Goal: Information Seeking & Learning: Learn about a topic

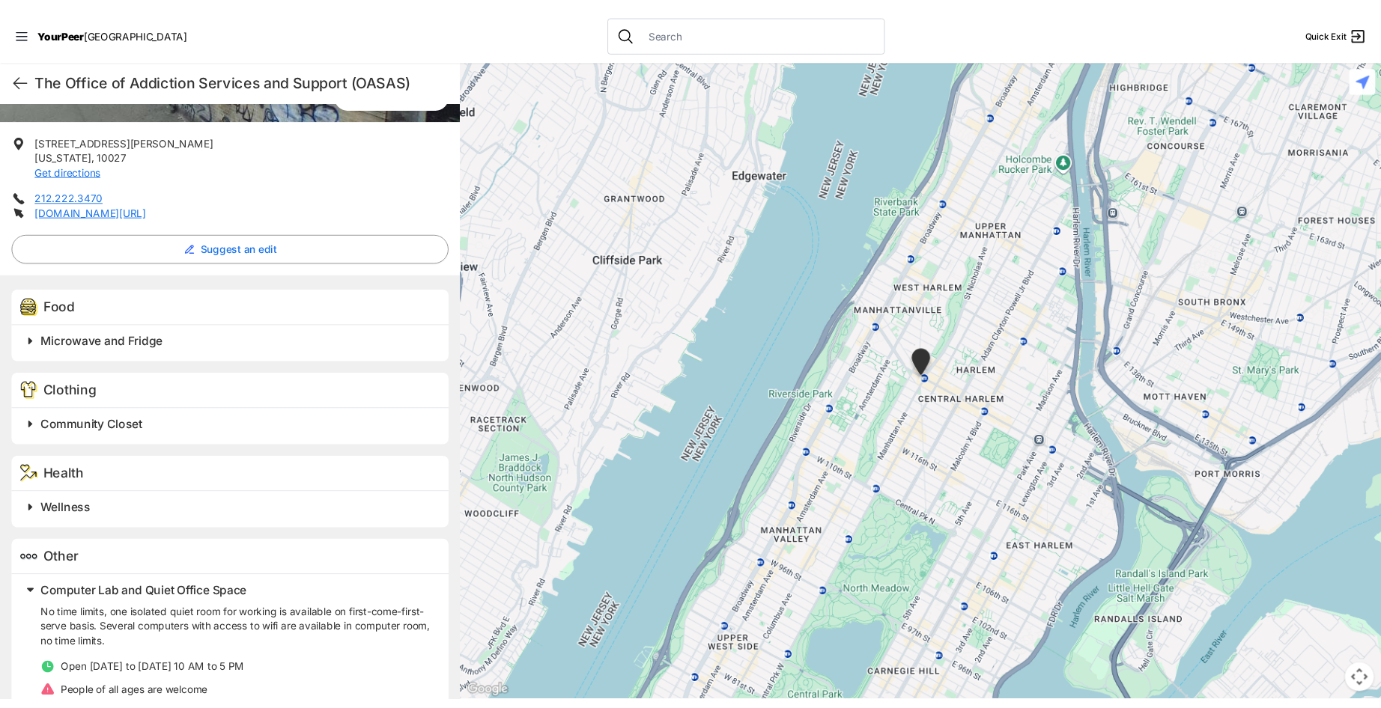
scroll to position [289, 0]
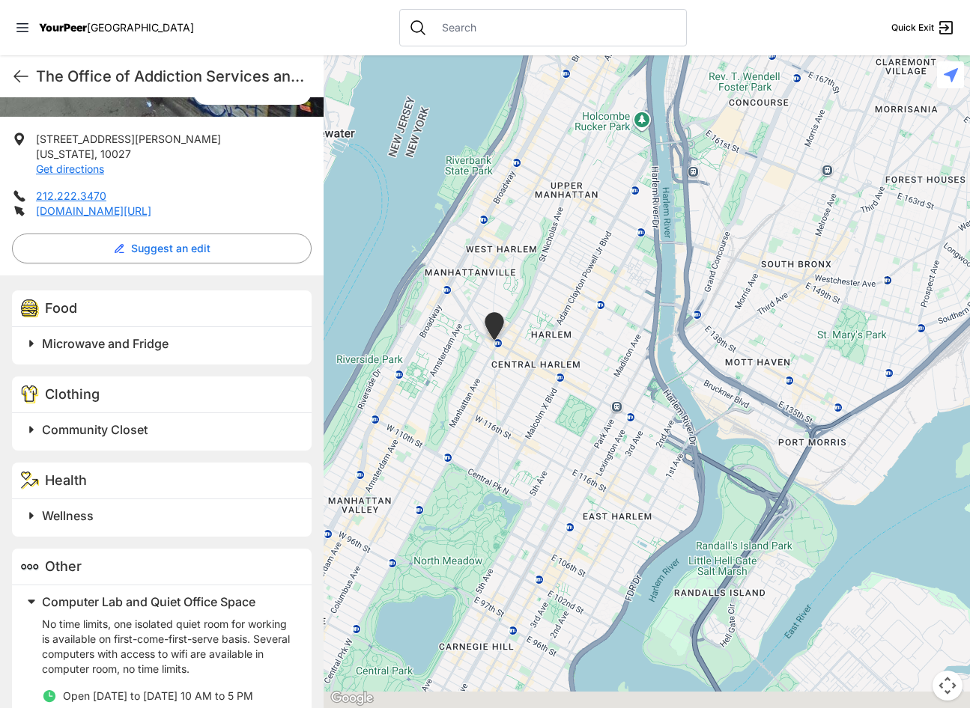
drag, startPoint x: 690, startPoint y: 406, endPoint x: 574, endPoint y: 359, distance: 126.0
click at [574, 359] on div at bounding box center [646, 381] width 646 height 653
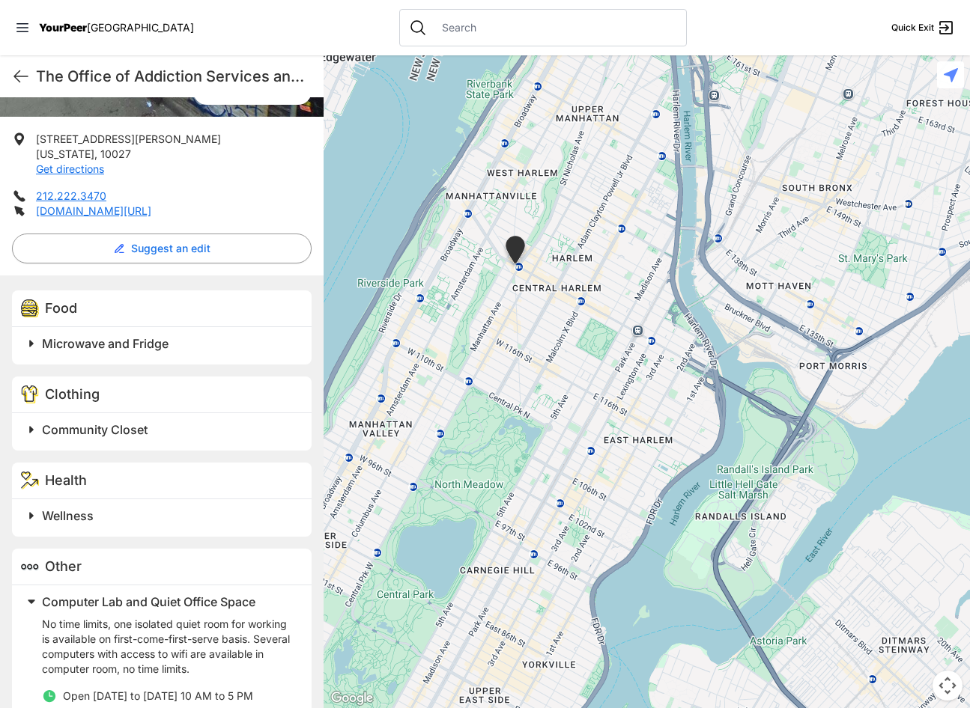
drag, startPoint x: 505, startPoint y: 407, endPoint x: 587, endPoint y: 363, distance: 93.1
click at [587, 363] on div at bounding box center [646, 381] width 646 height 653
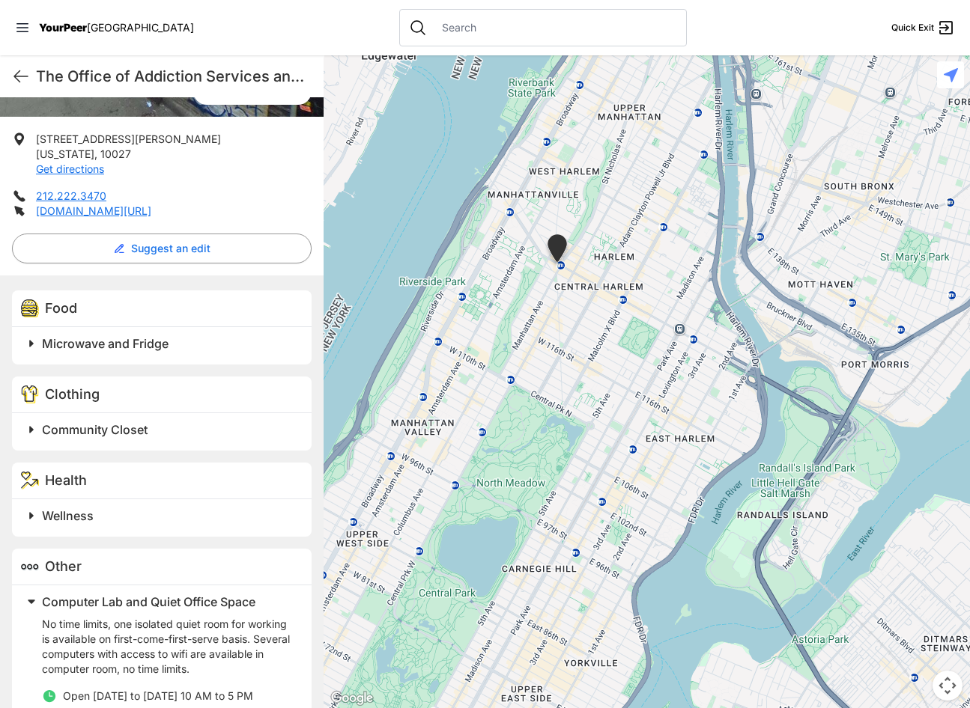
click at [204, 135] on span "[STREET_ADDRESS][PERSON_NAME]" at bounding box center [128, 139] width 185 height 13
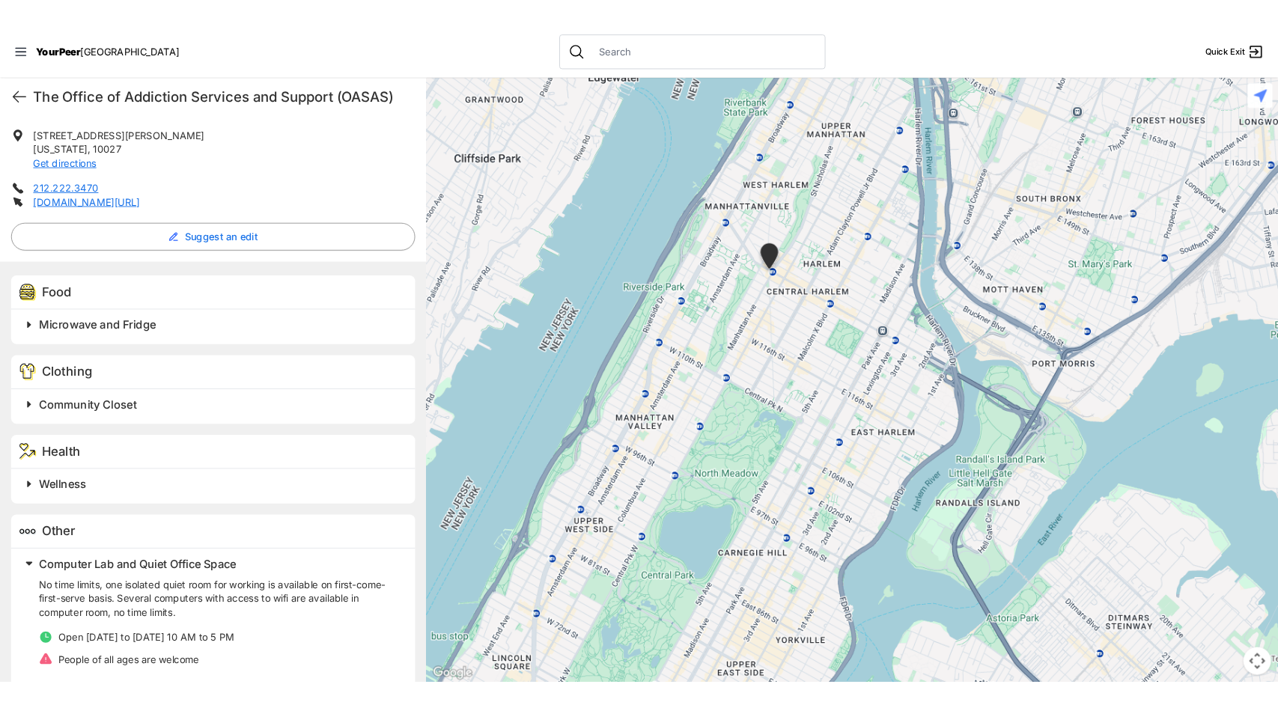
scroll to position [268, 0]
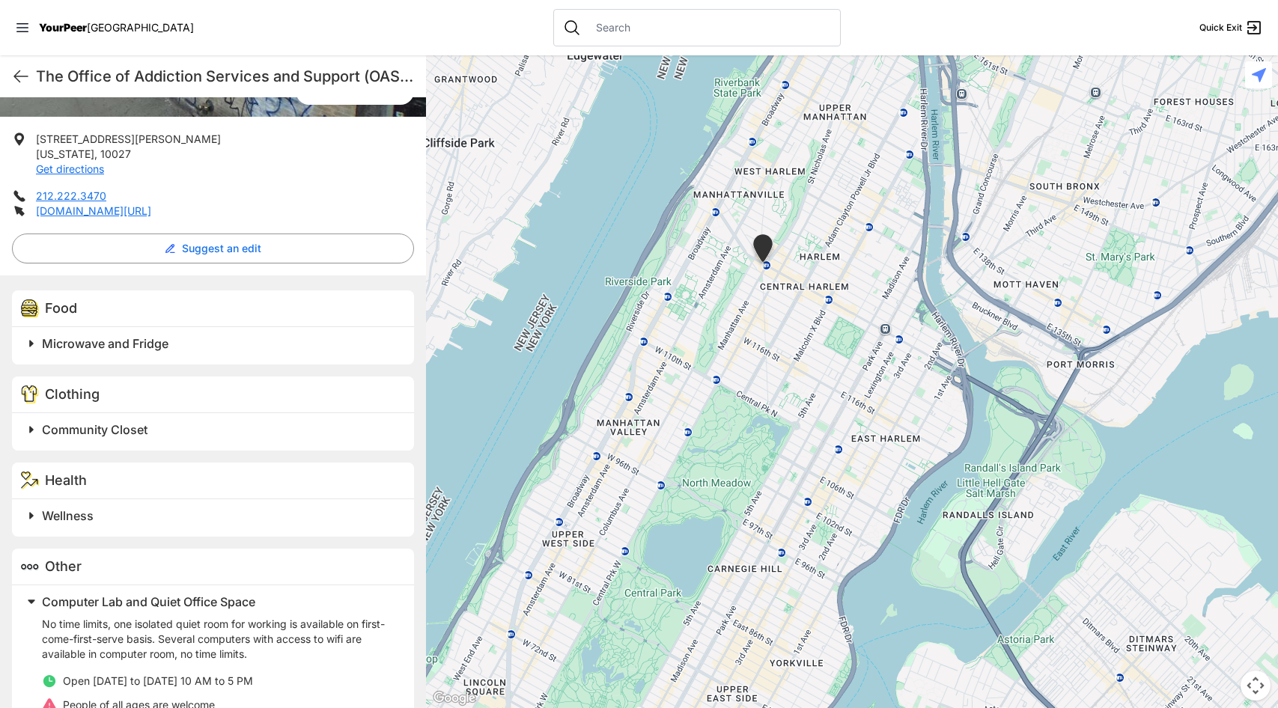
drag, startPoint x: 392, startPoint y: 364, endPoint x: 426, endPoint y: 12, distance: 353.6
click at [418, 13] on nav "YourPeer [GEOGRAPHIC_DATA] Quick Exit" at bounding box center [639, 27] width 1278 height 55
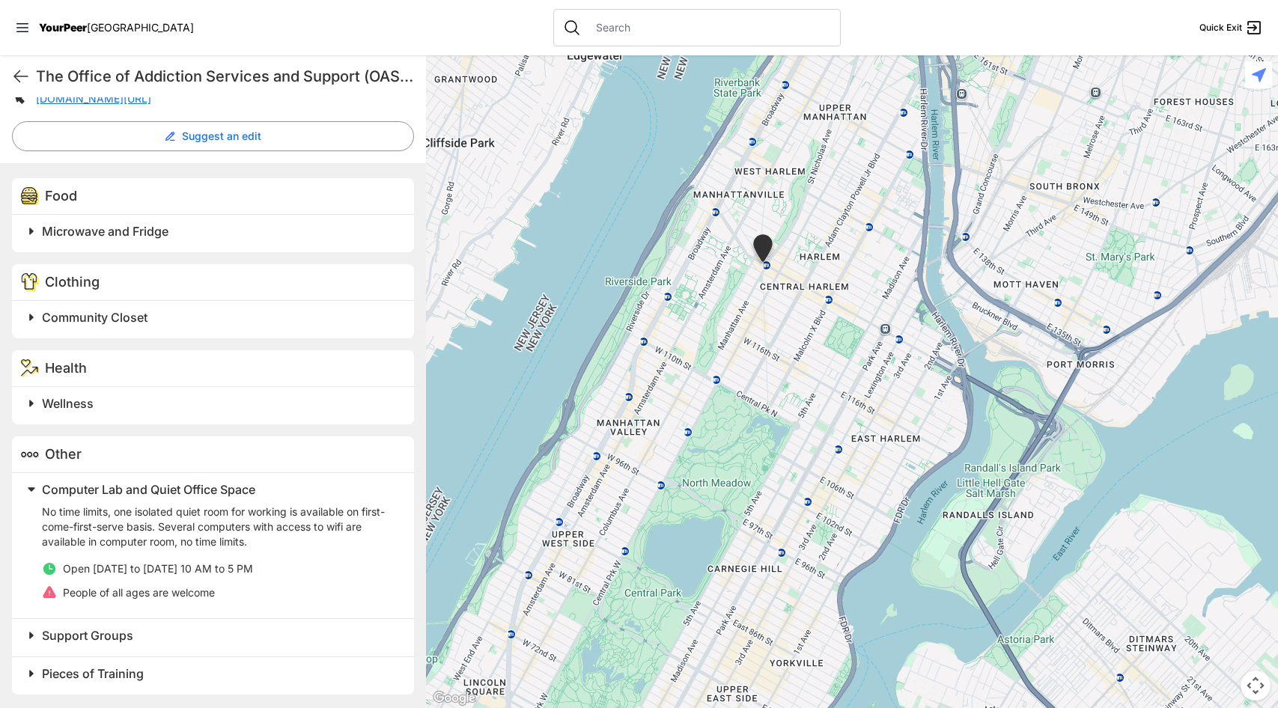
scroll to position [382, 0]
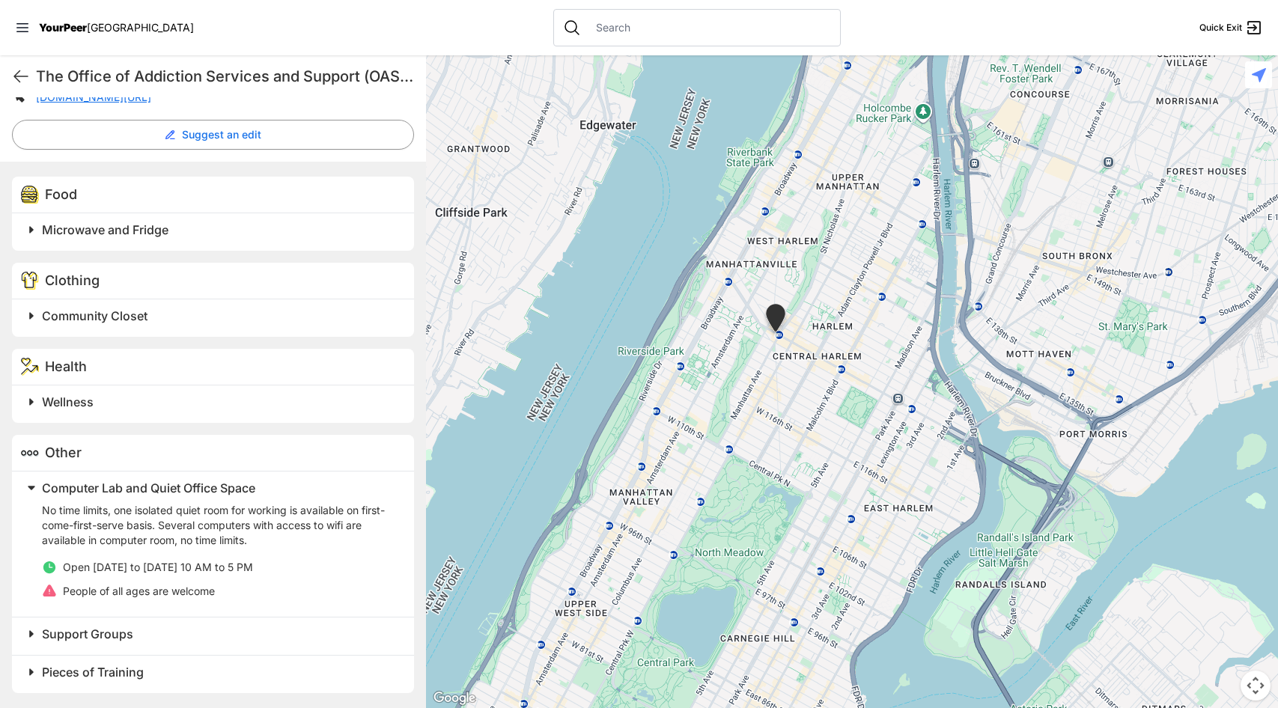
drag, startPoint x: 800, startPoint y: 340, endPoint x: 814, endPoint y: 411, distance: 72.5
click at [814, 411] on div at bounding box center [852, 381] width 852 height 653
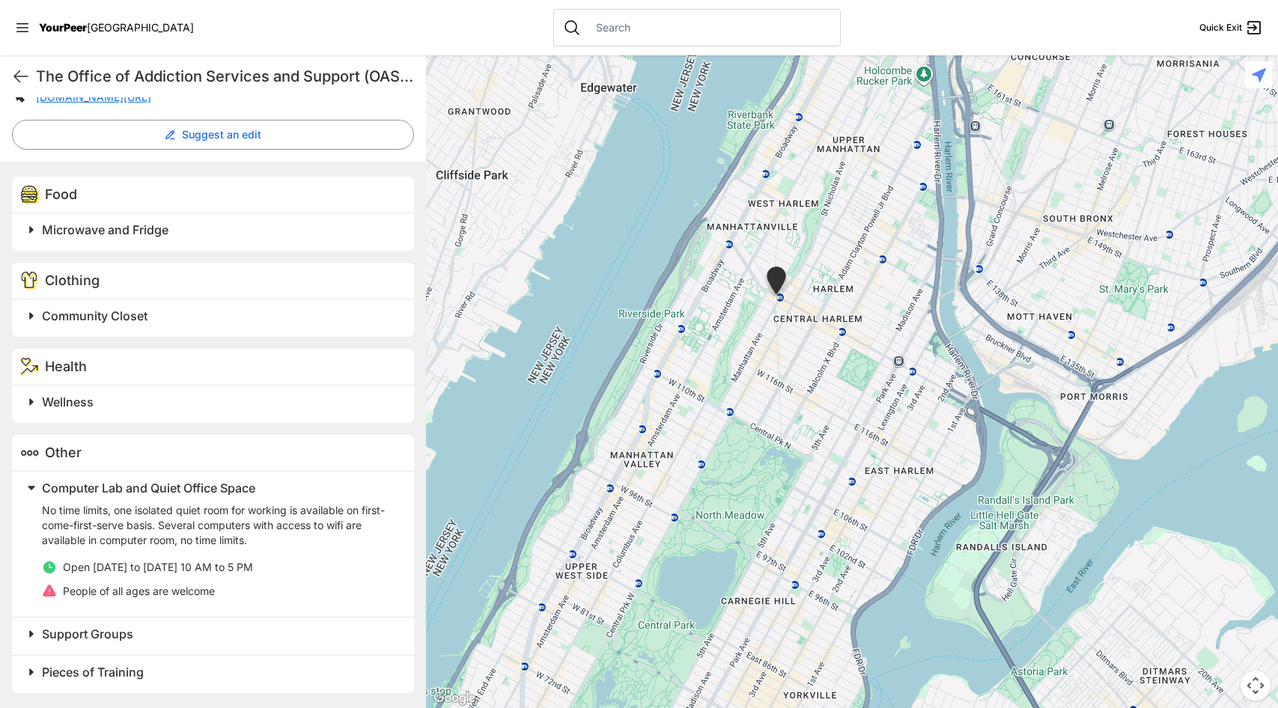
drag, startPoint x: 788, startPoint y: 389, endPoint x: 790, endPoint y: 335, distance: 54.7
click at [790, 337] on div at bounding box center [852, 381] width 852 height 653
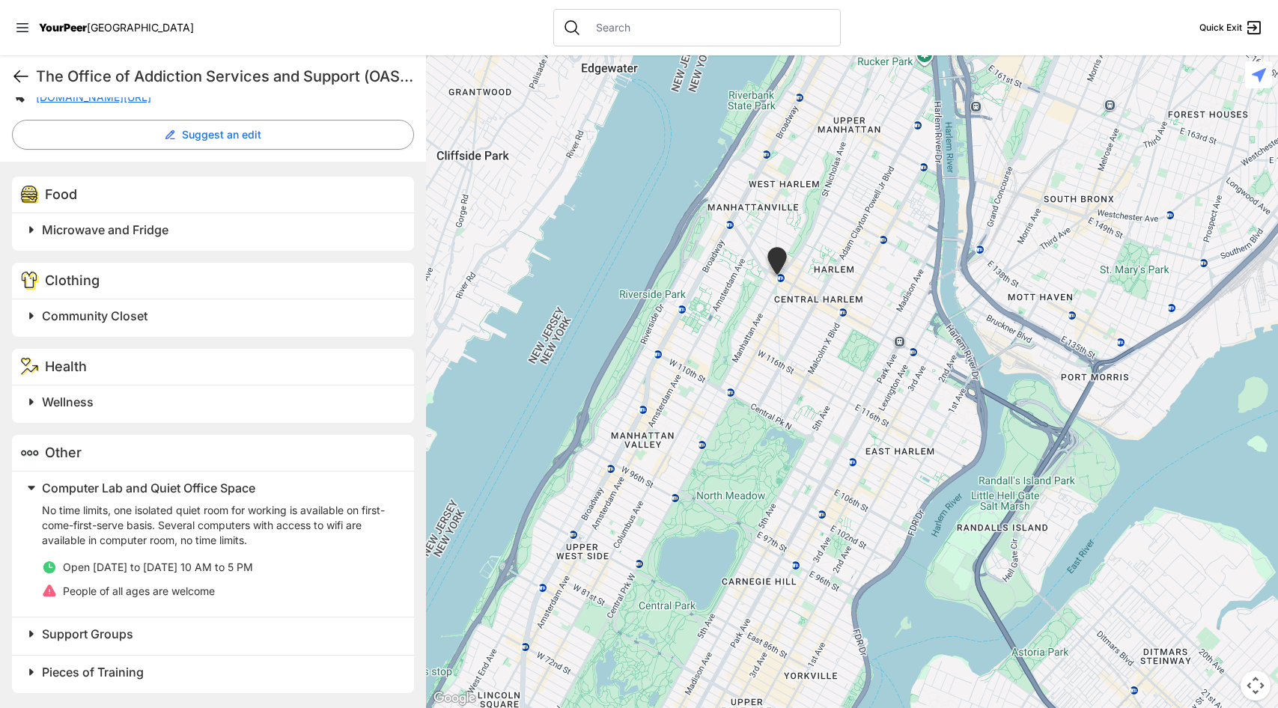
click at [14, 70] on icon at bounding box center [21, 76] width 18 height 18
click at [25, 77] on icon at bounding box center [21, 76] width 18 height 18
click at [20, 81] on icon at bounding box center [21, 76] width 18 height 18
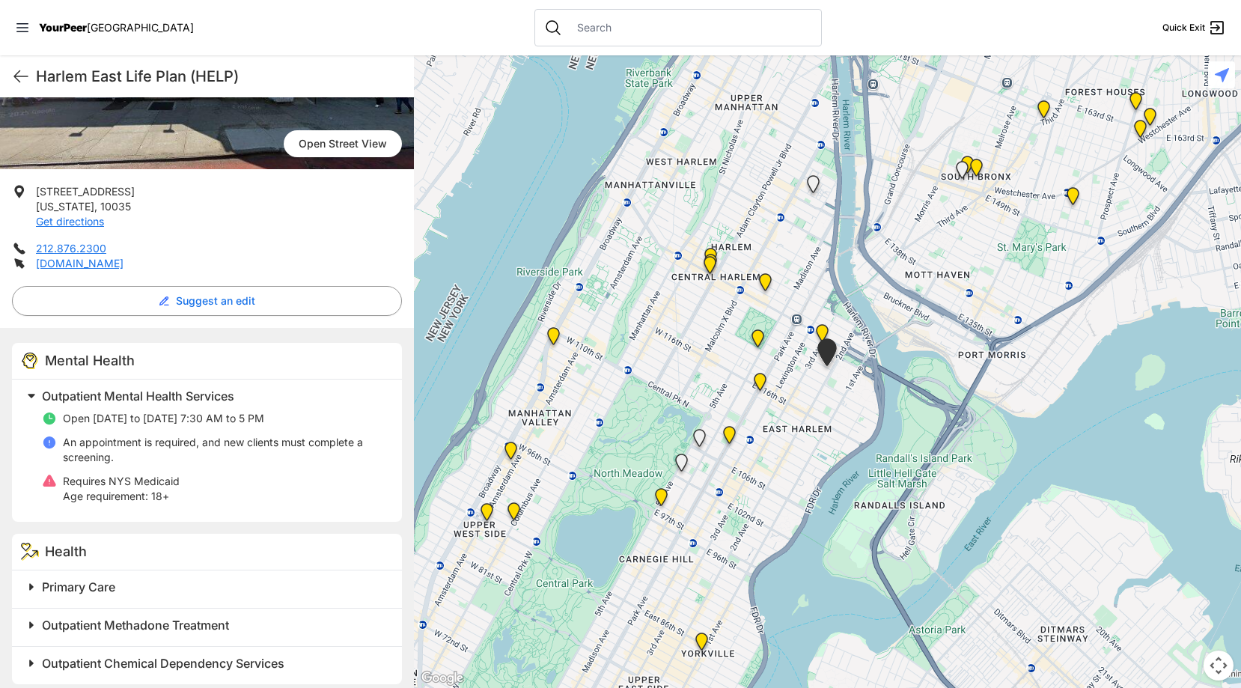
scroll to position [212, 0]
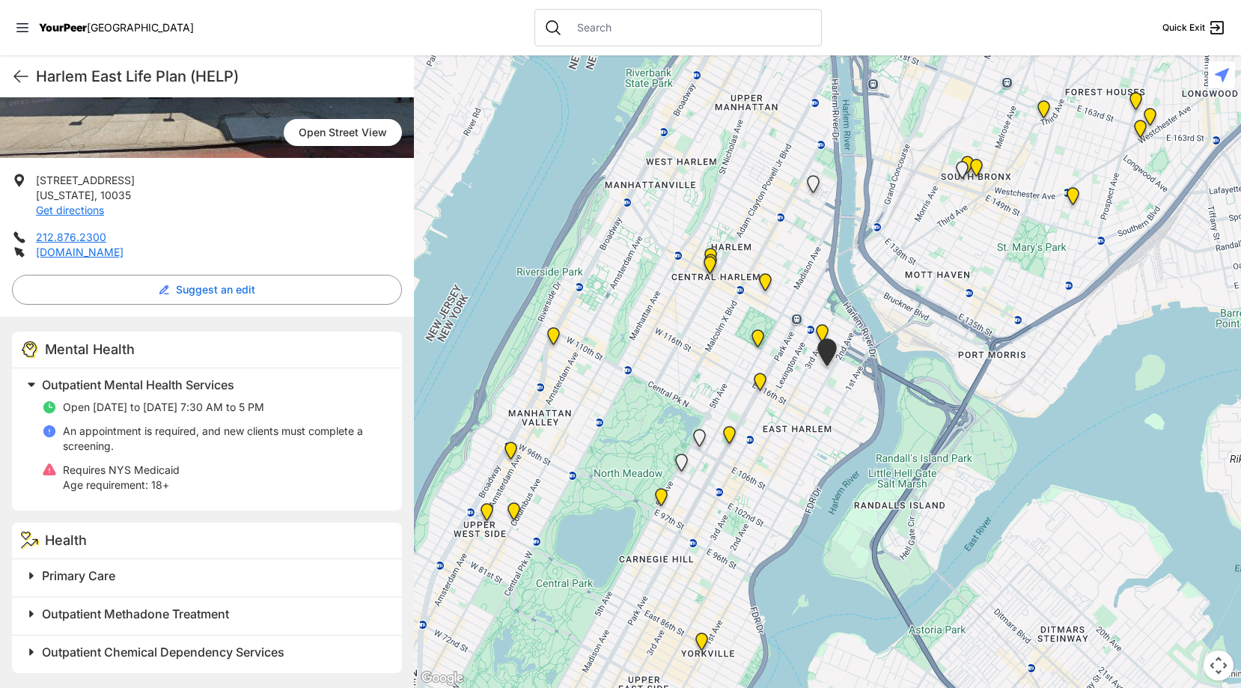
click at [97, 612] on span "Outpatient Methadone Treatment" at bounding box center [135, 613] width 187 height 15
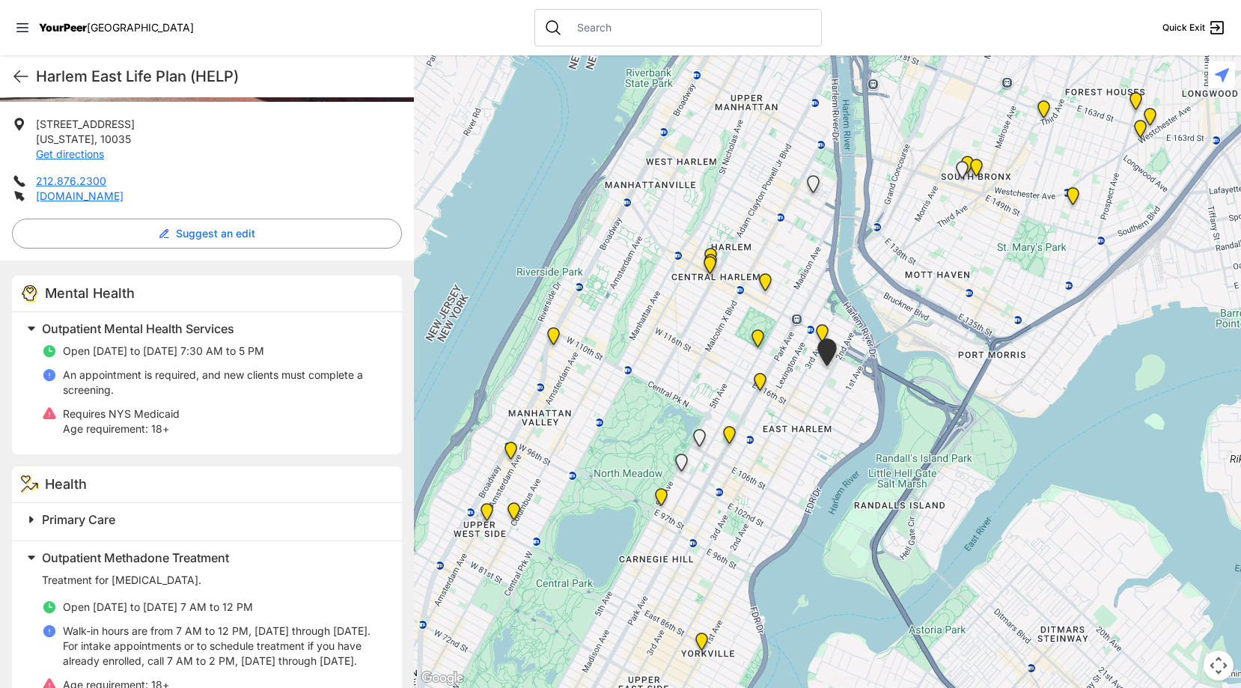
scroll to position [344, 0]
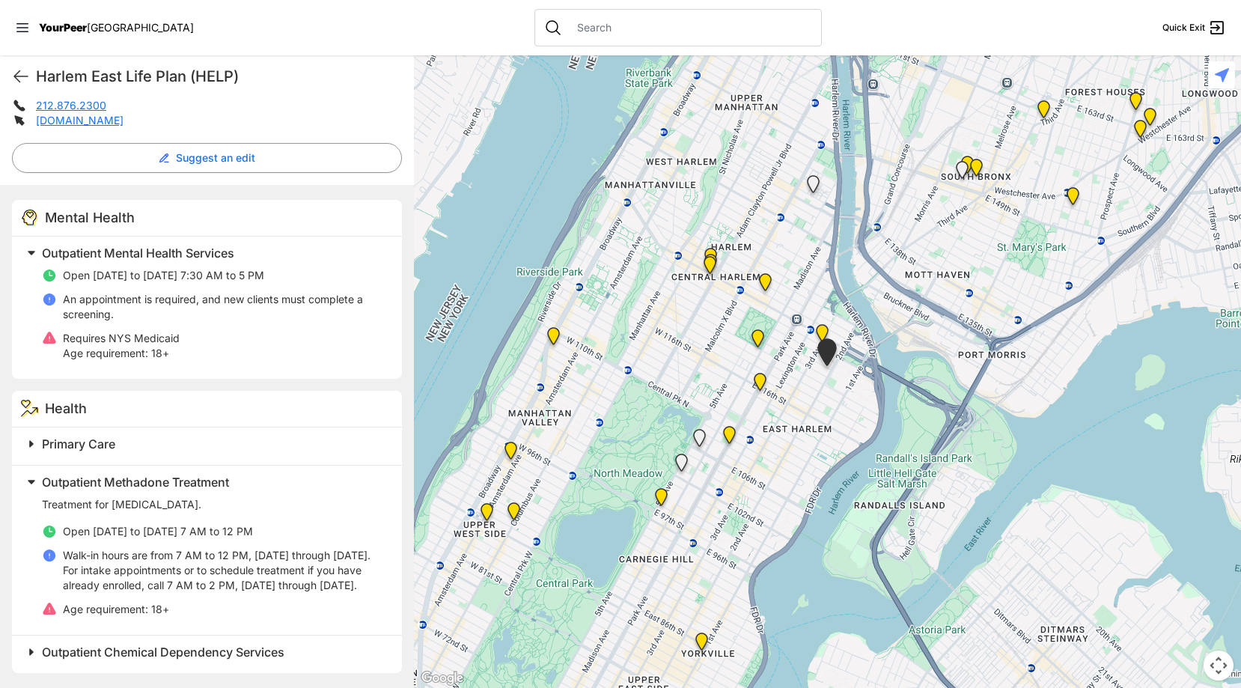
click at [117, 649] on span "Outpatient Chemical Dependency Services" at bounding box center [163, 652] width 243 height 15
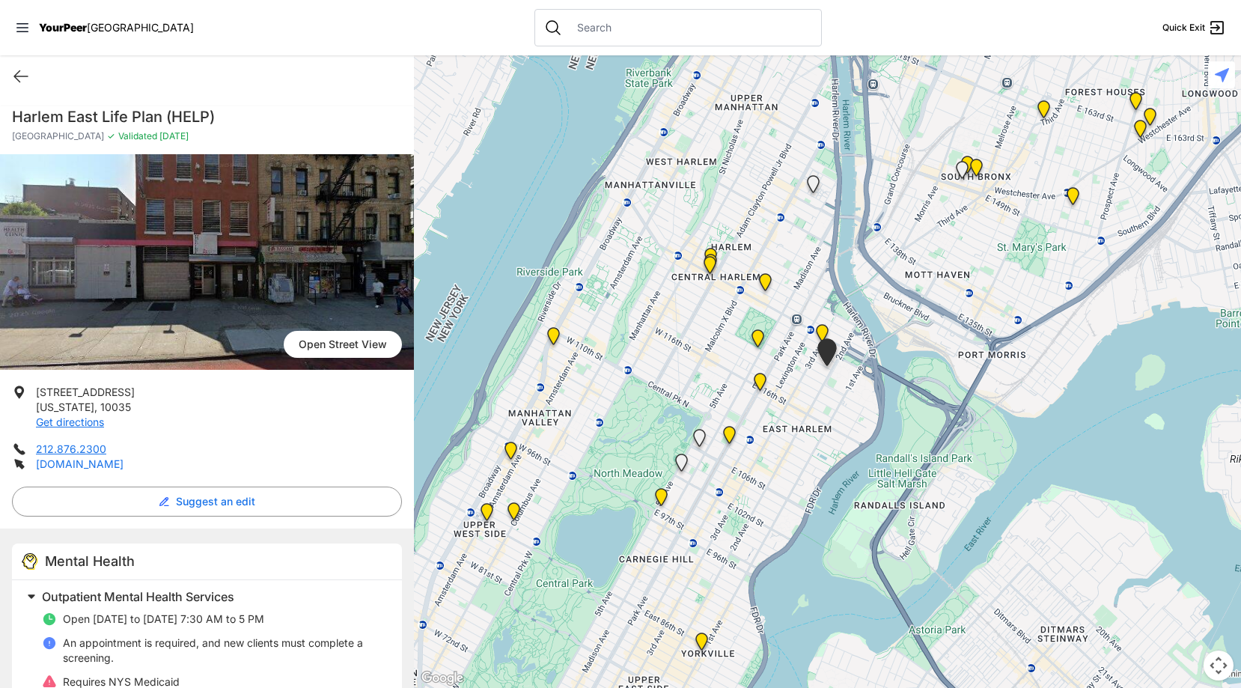
click at [85, 458] on link "harlemeastlifeplan.com" at bounding box center [80, 463] width 88 height 13
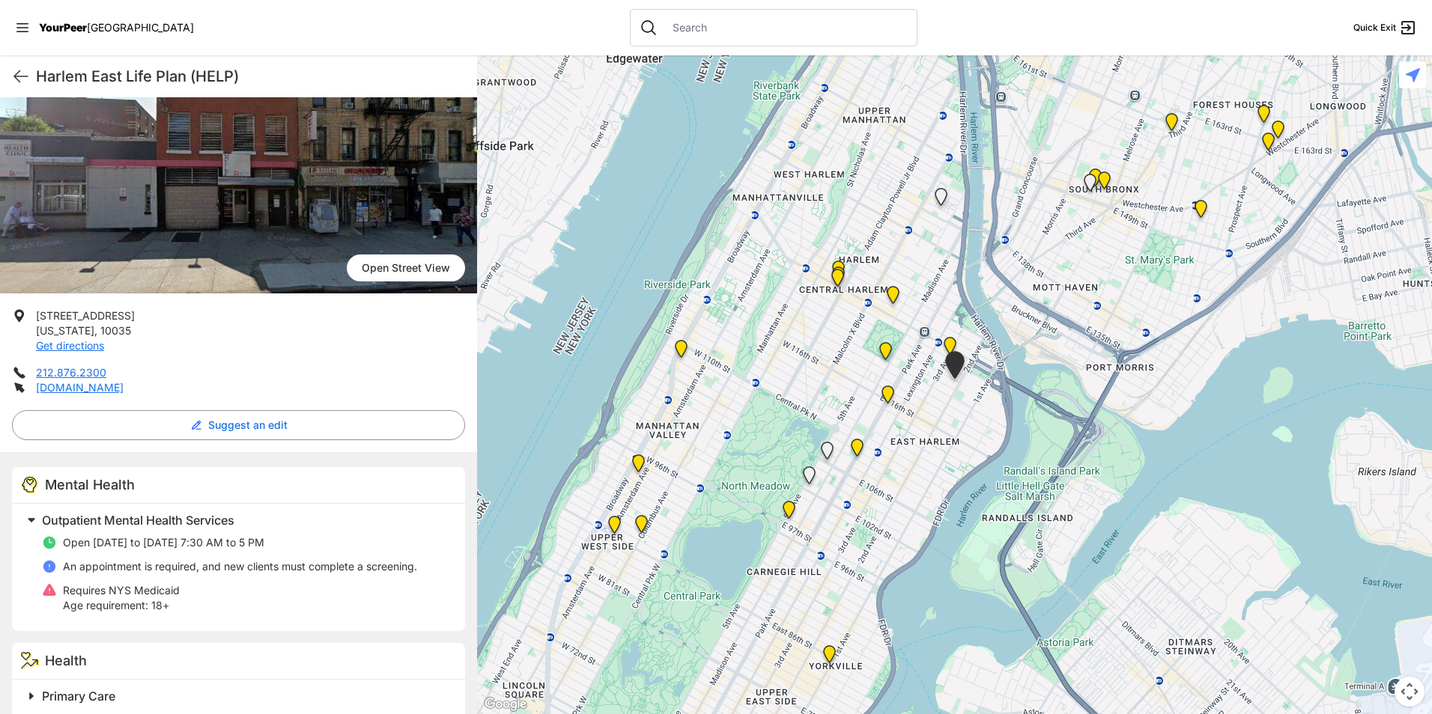
scroll to position [75, 0]
click at [24, 73] on icon at bounding box center [21, 76] width 18 height 18
select select "recentlyUpdated"
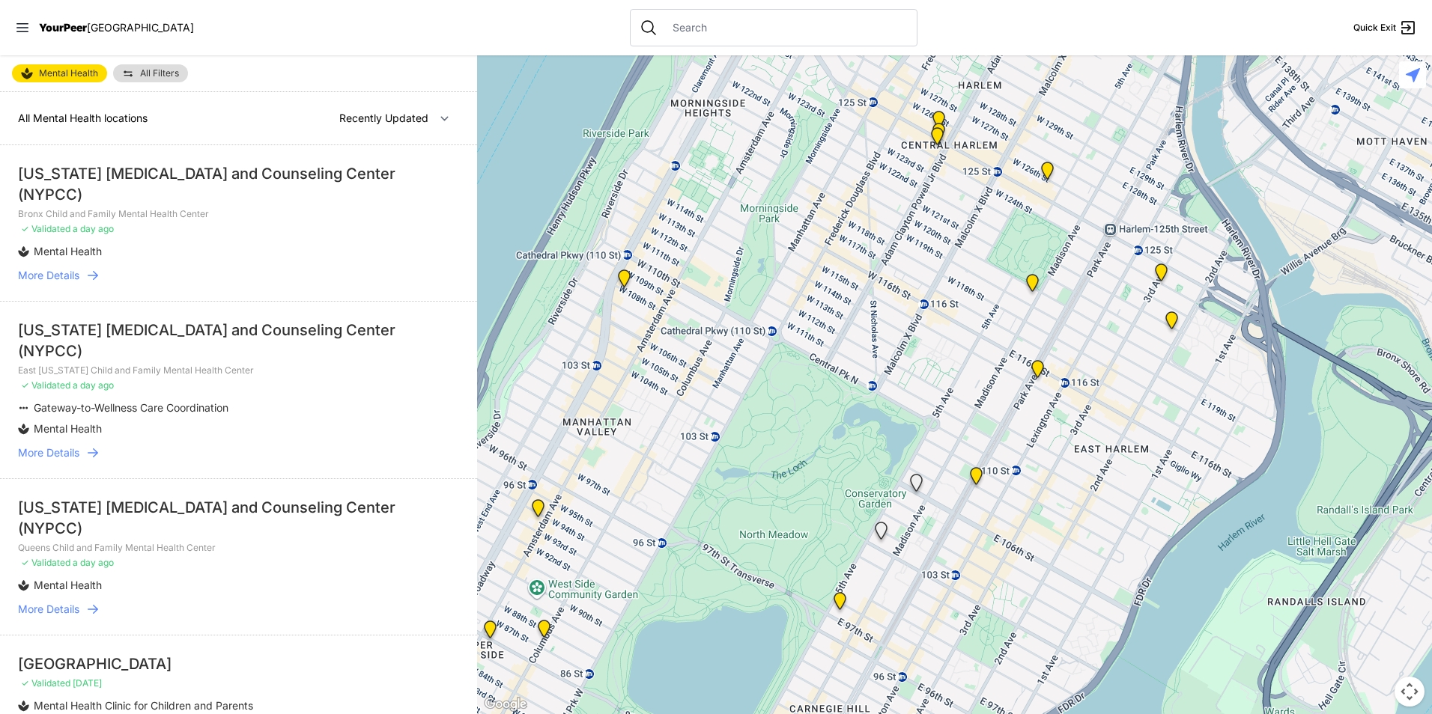
drag, startPoint x: 1149, startPoint y: 424, endPoint x: 925, endPoint y: 621, distance: 298.1
click at [925, 621] on div at bounding box center [954, 384] width 955 height 659
click at [975, 469] on img at bounding box center [976, 479] width 19 height 24
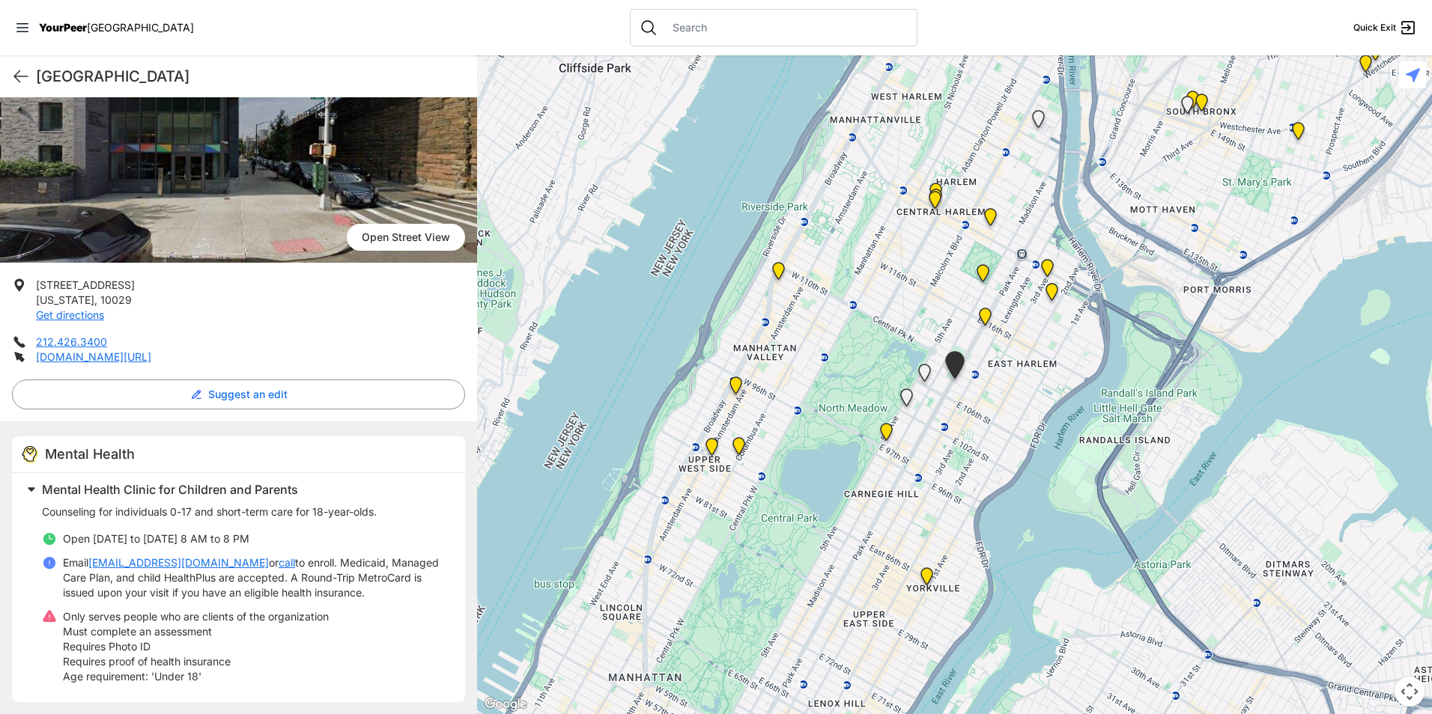
scroll to position [110, 0]
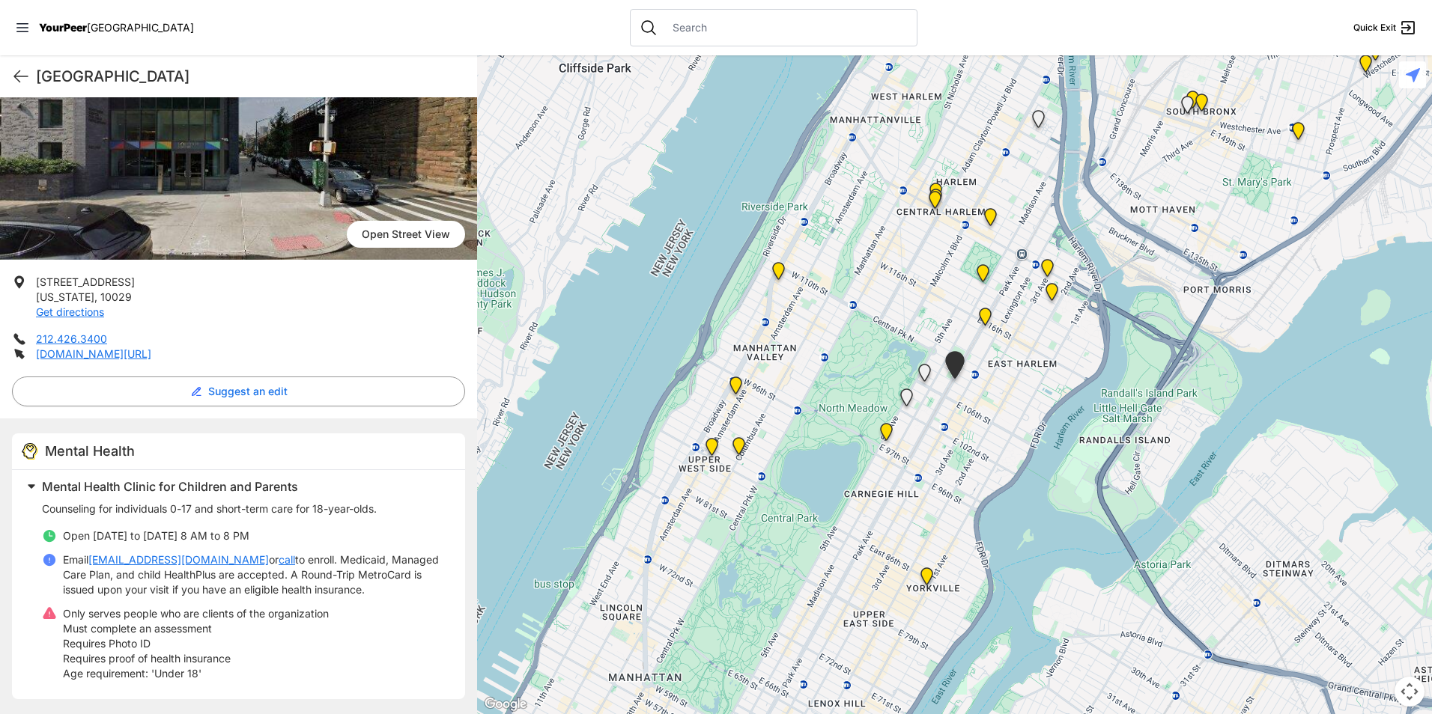
click at [926, 372] on img "Hospital Adult Outpatient Psychiatry Clinic: 106th Street" at bounding box center [924, 376] width 19 height 24
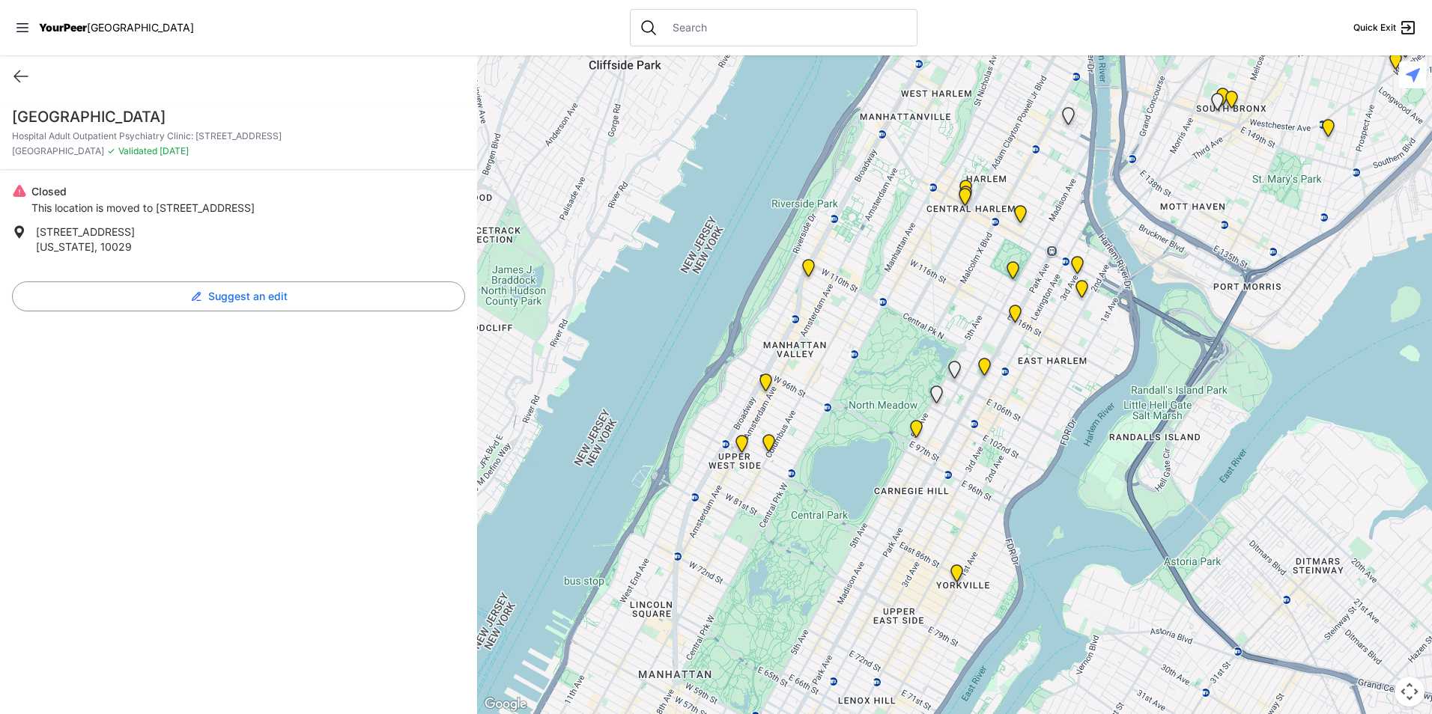
click at [918, 423] on img "Hospital Adult Outpatient Psychiatry Clinic: 5th Avenue" at bounding box center [916, 432] width 19 height 24
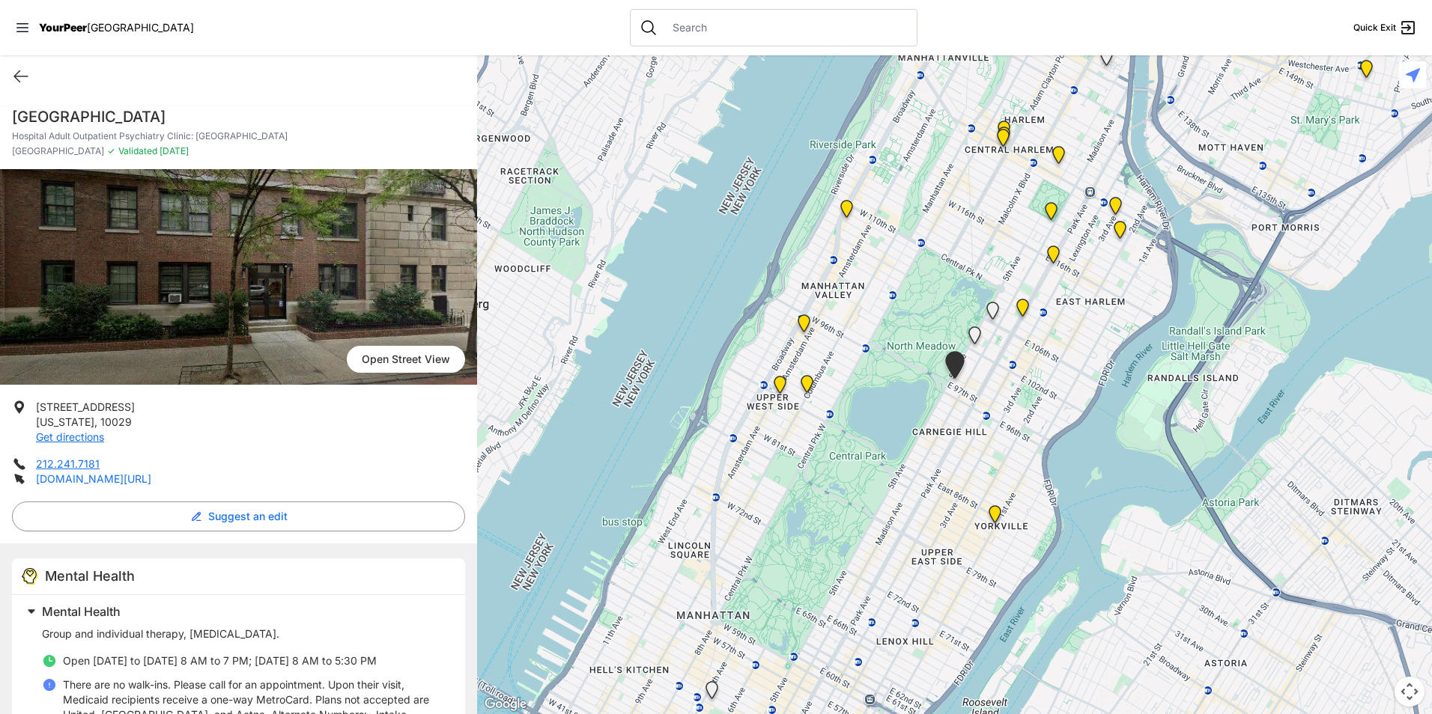
click at [151, 478] on link "mountsinai.org/care/psychiatry/services/schizophrenia/treatment" at bounding box center [93, 478] width 115 height 13
click at [1003, 138] on img "Harlem Outpatient Clinic" at bounding box center [1003, 141] width 19 height 24
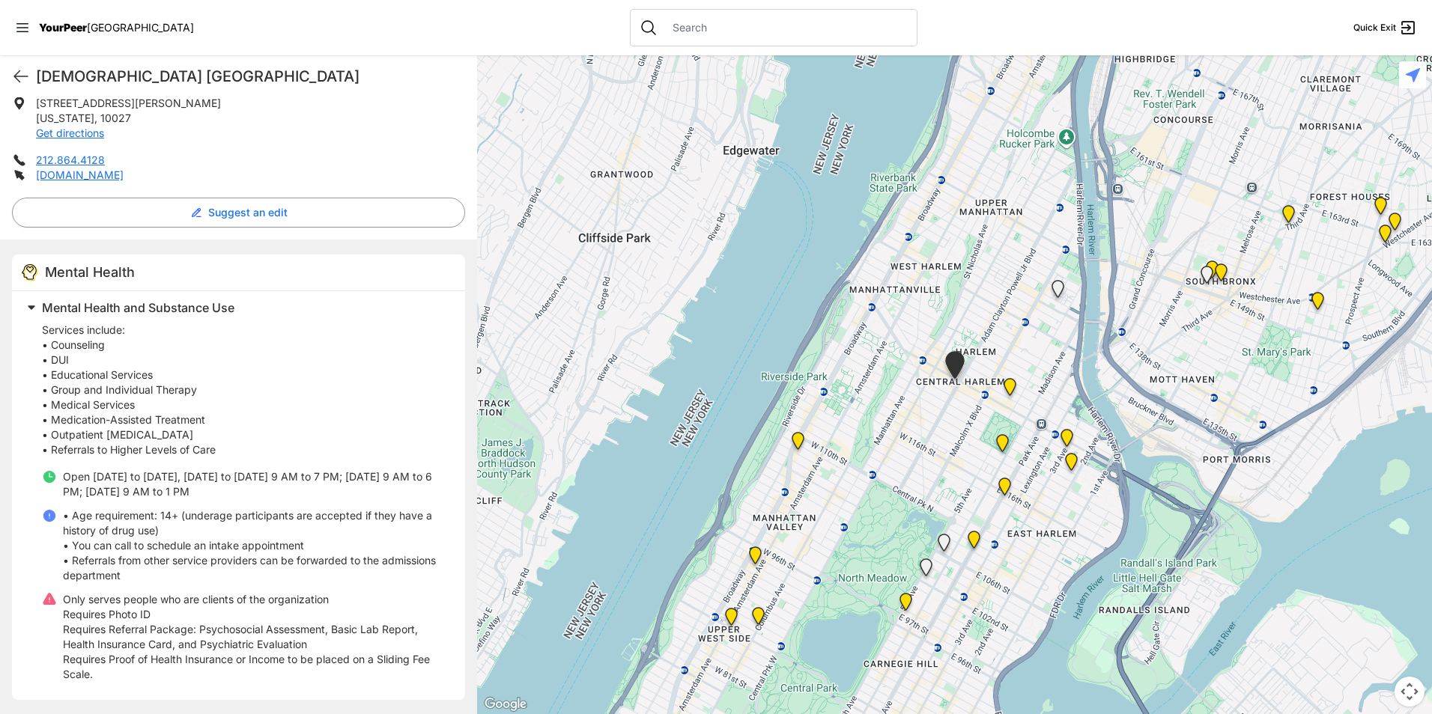
scroll to position [305, 0]
click at [124, 174] on link "samaritanvillage.org" at bounding box center [80, 174] width 88 height 13
click at [22, 76] on icon at bounding box center [20, 76] width 13 height 11
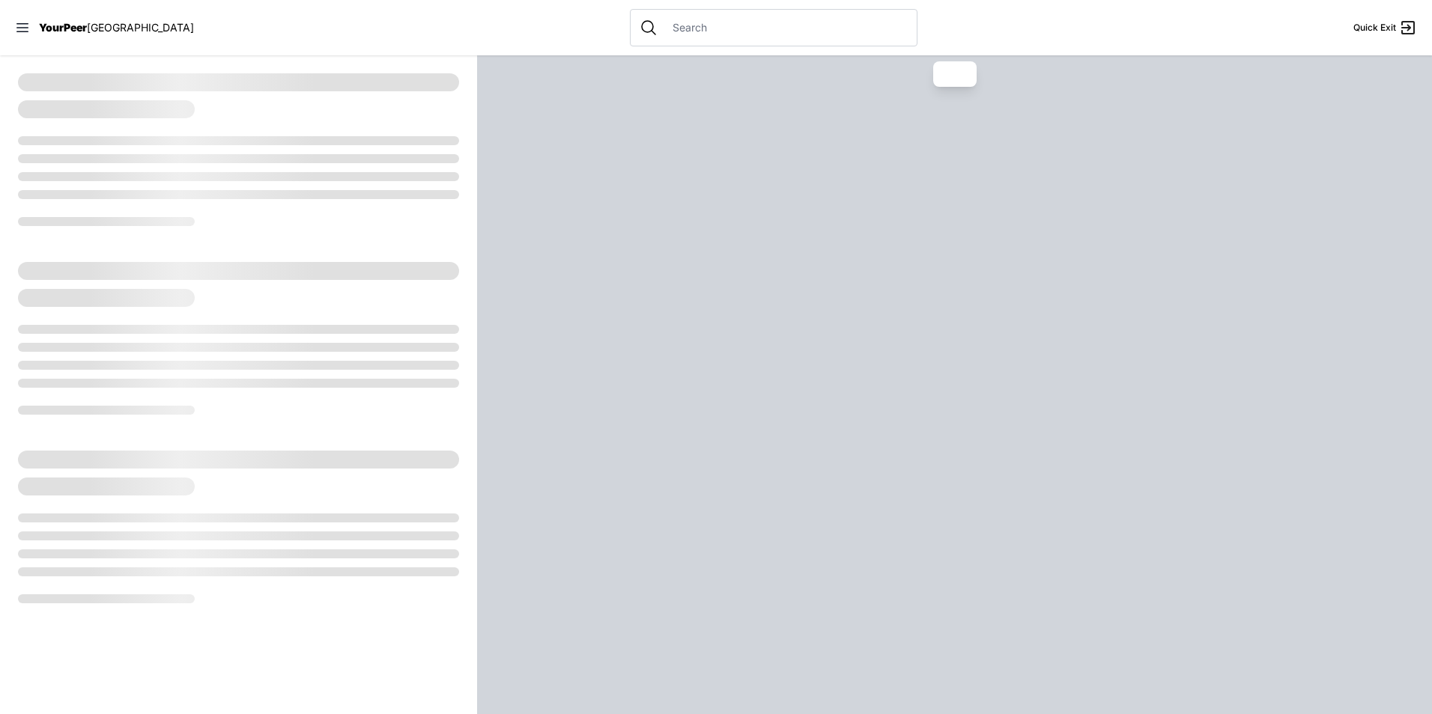
select select "recentlyUpdated"
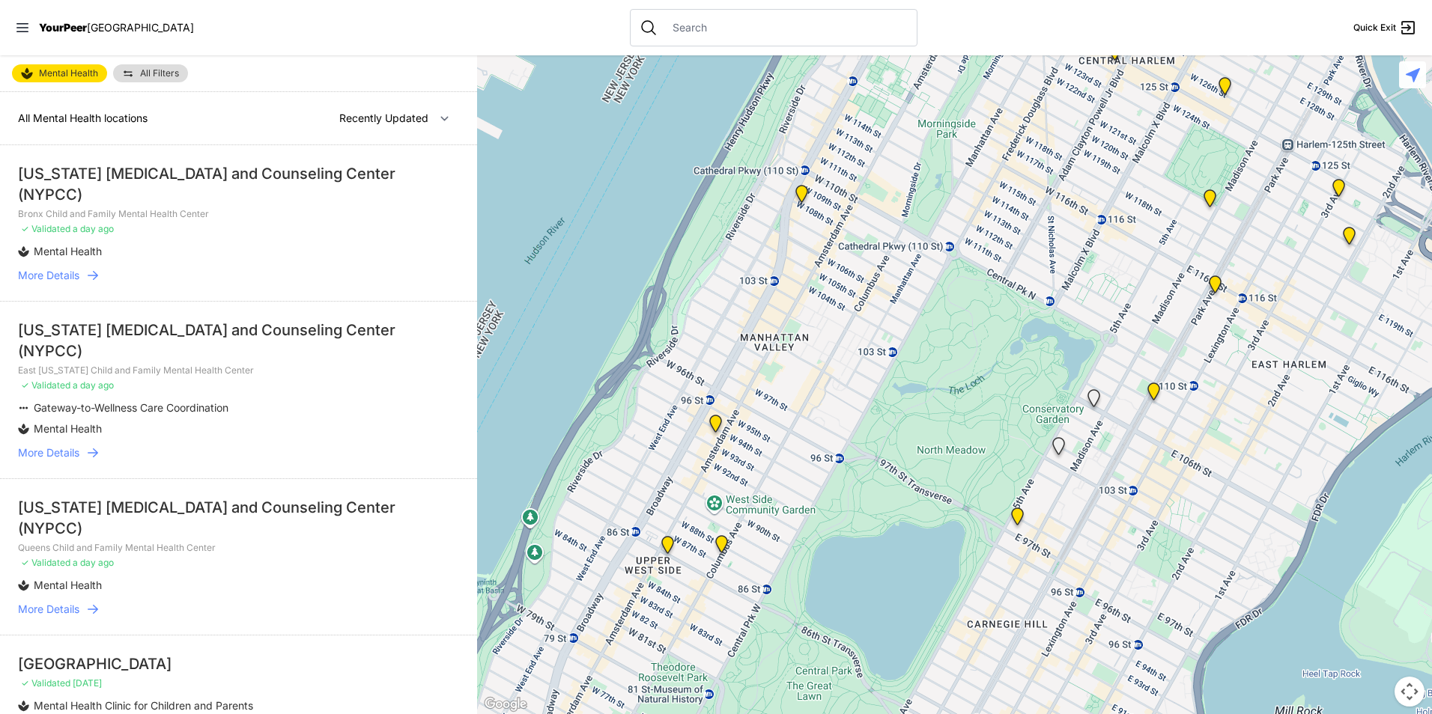
drag, startPoint x: 1055, startPoint y: 294, endPoint x: 931, endPoint y: 457, distance: 205.2
click at [937, 460] on div at bounding box center [954, 384] width 955 height 659
click at [712, 424] on img "Amsterdam Family Health Center" at bounding box center [712, 427] width 19 height 24
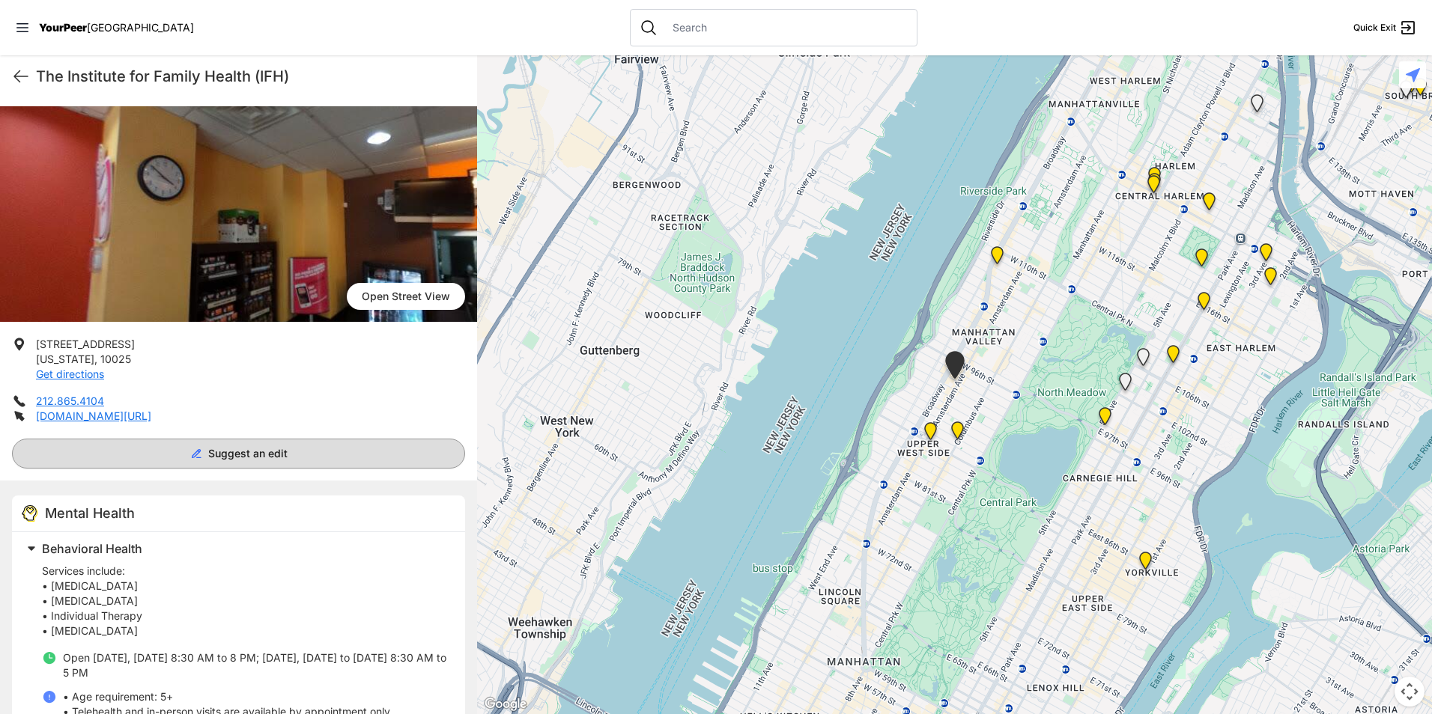
scroll to position [196, 0]
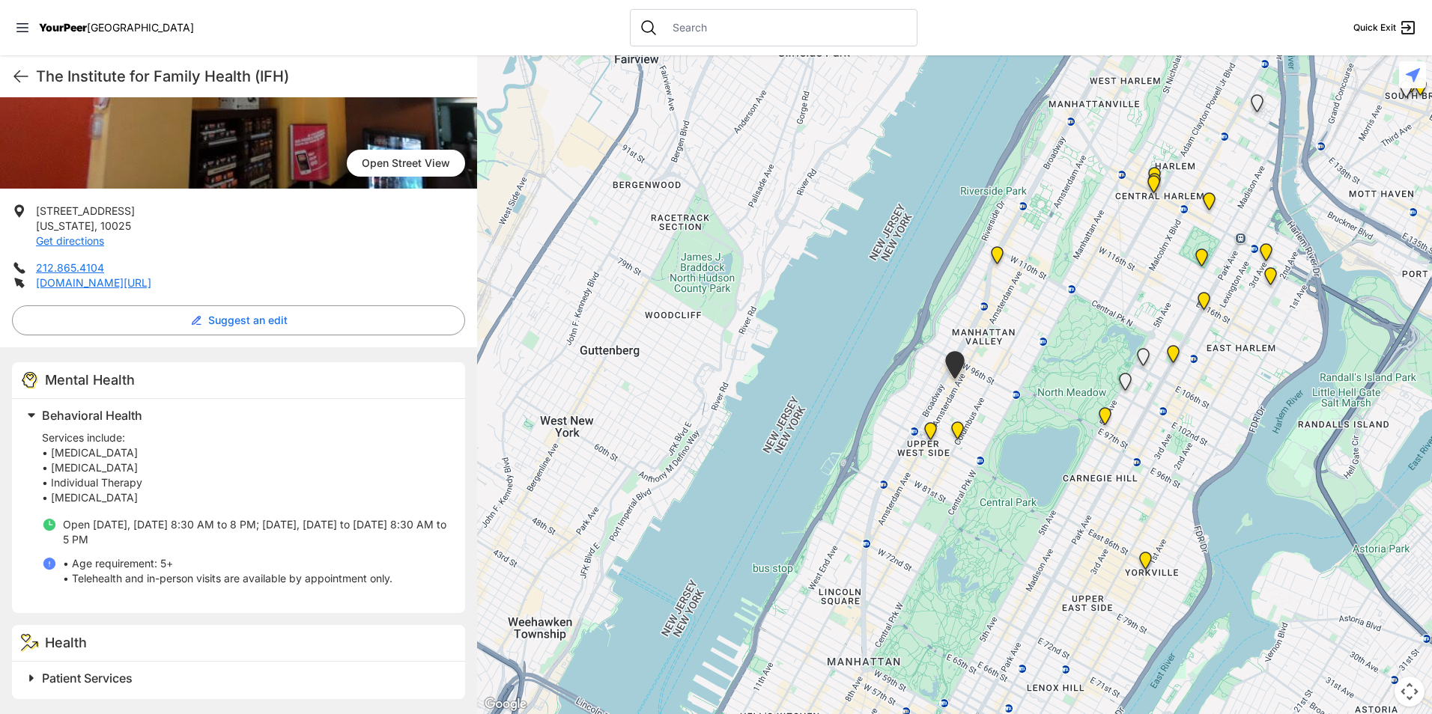
click at [63, 677] on span "Patient Services" at bounding box center [87, 678] width 91 height 15
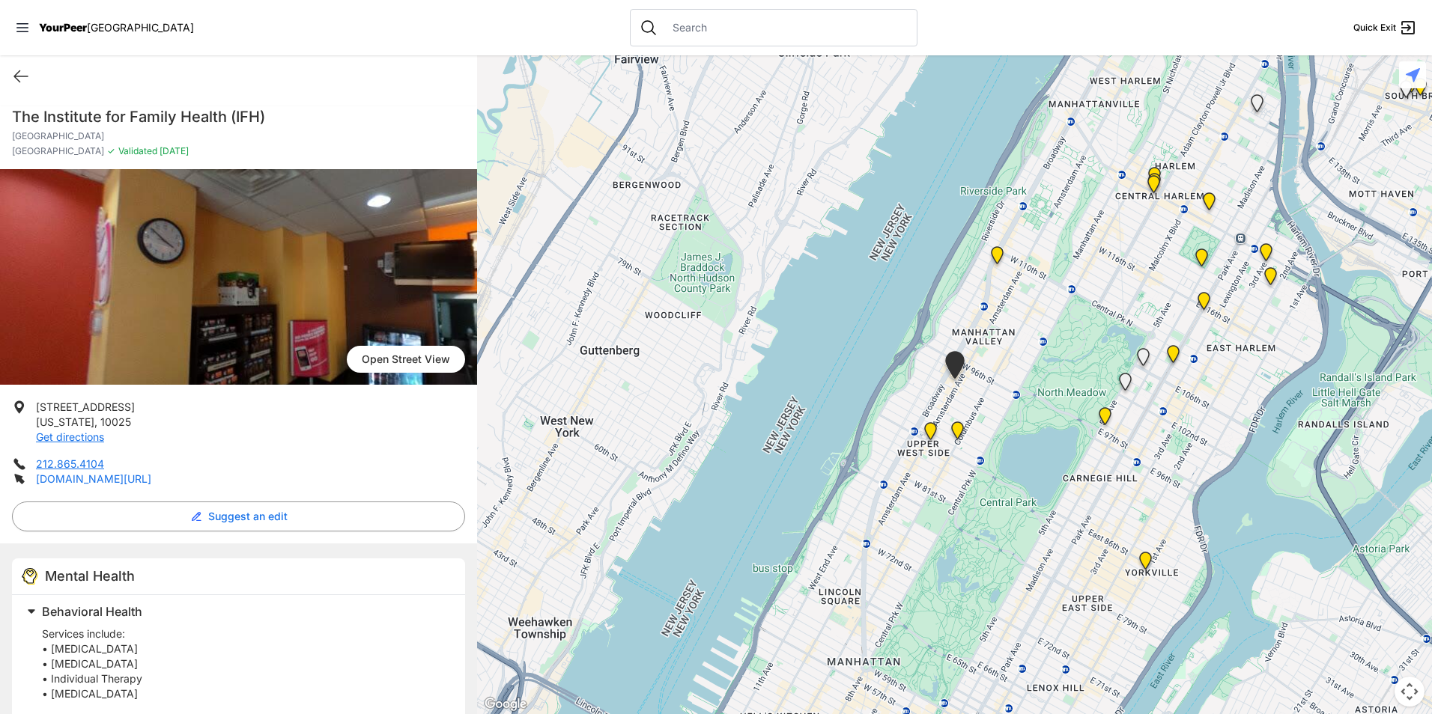
click at [151, 479] on link "institute.org/health-care/locations/manhattan" at bounding box center [93, 478] width 115 height 13
click at [1102, 415] on img "Hospital Adult Outpatient Psychiatry Clinic: 5th Avenue" at bounding box center [1104, 419] width 19 height 24
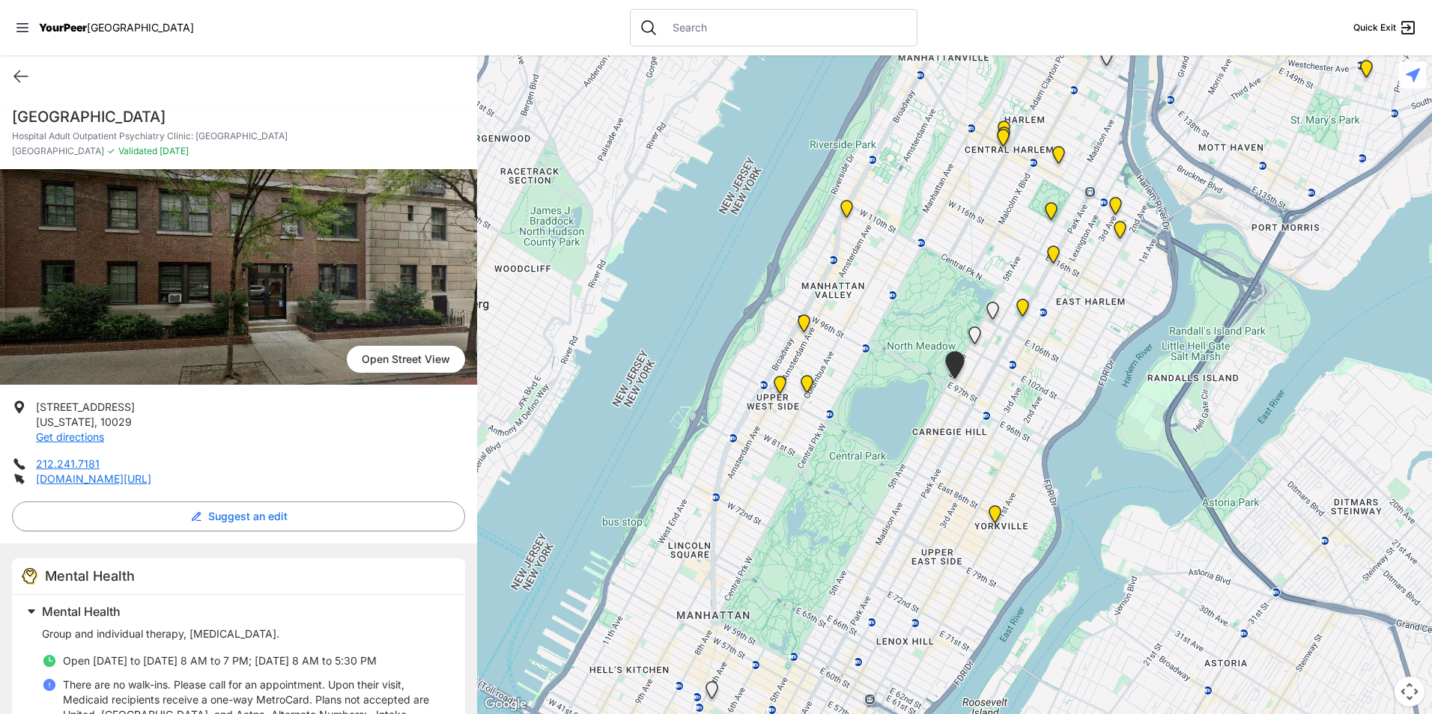
click at [994, 512] on img "Trauma-Informed Yoga" at bounding box center [994, 517] width 19 height 24
